Goal: Check status: Check status

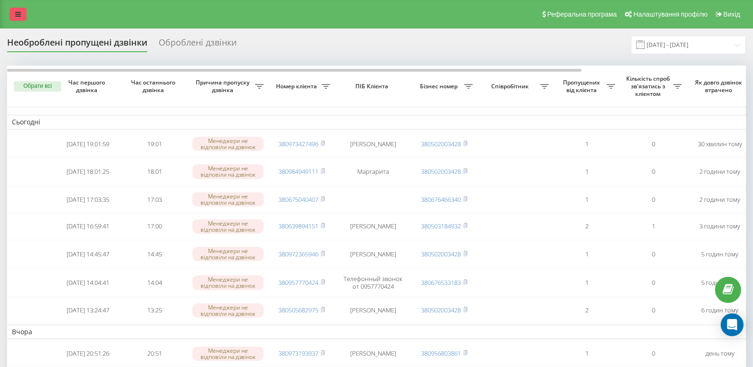
click at [18, 13] on icon at bounding box center [18, 14] width 6 height 7
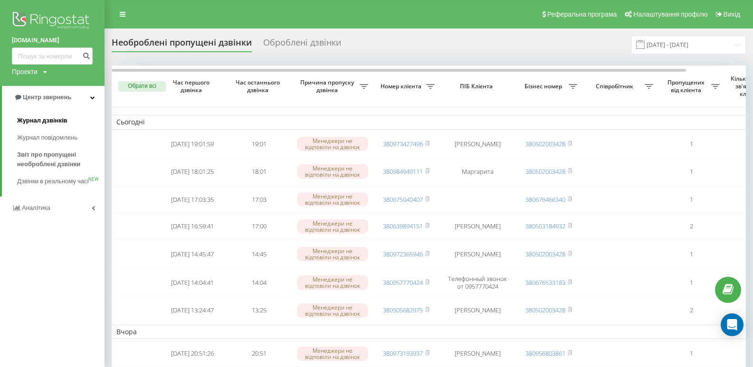
click at [42, 120] on span "Журнал дзвінків" at bounding box center [42, 120] width 50 height 9
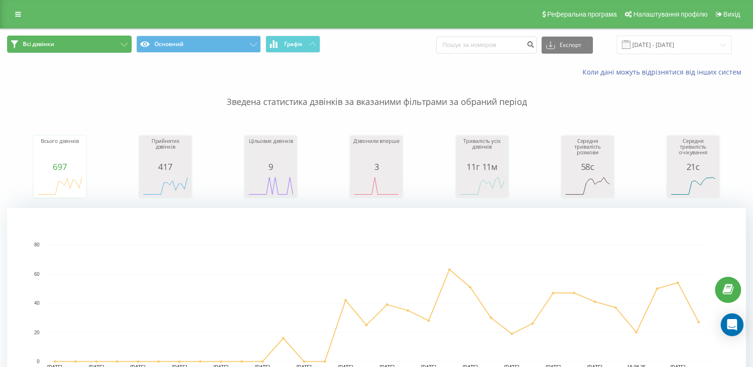
click at [125, 44] on icon at bounding box center [124, 45] width 7 height 4
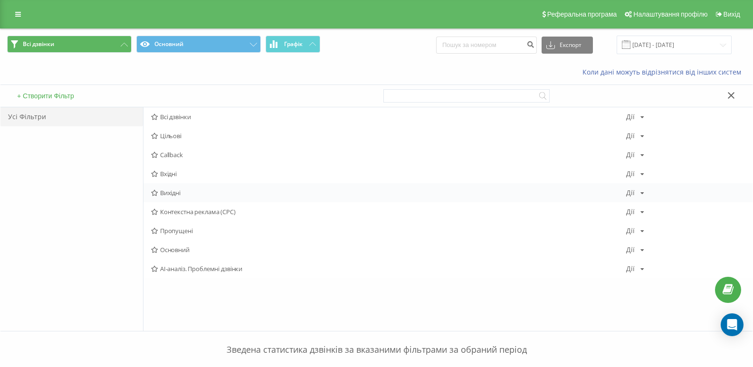
click at [169, 192] on span "Вихідні" at bounding box center [388, 192] width 475 height 7
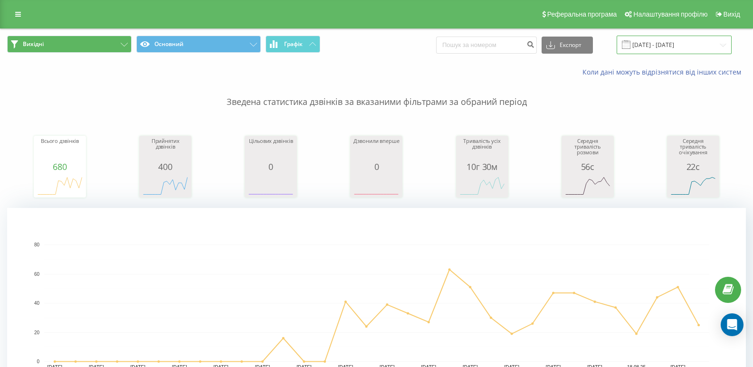
click at [699, 44] on input "[DATE] - [DATE]" at bounding box center [673, 45] width 115 height 19
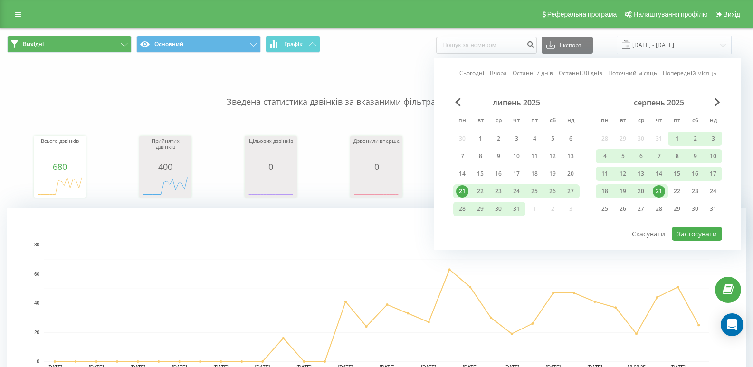
click at [656, 190] on div "21" at bounding box center [658, 191] width 12 height 12
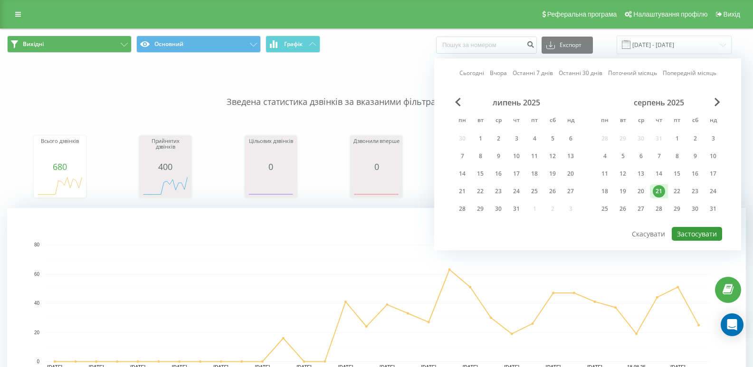
click at [687, 234] on button "Застосувати" at bounding box center [696, 234] width 50 height 14
type input "21.08.2025 - 21.08.2025"
